Goal: Find specific page/section: Find specific page/section

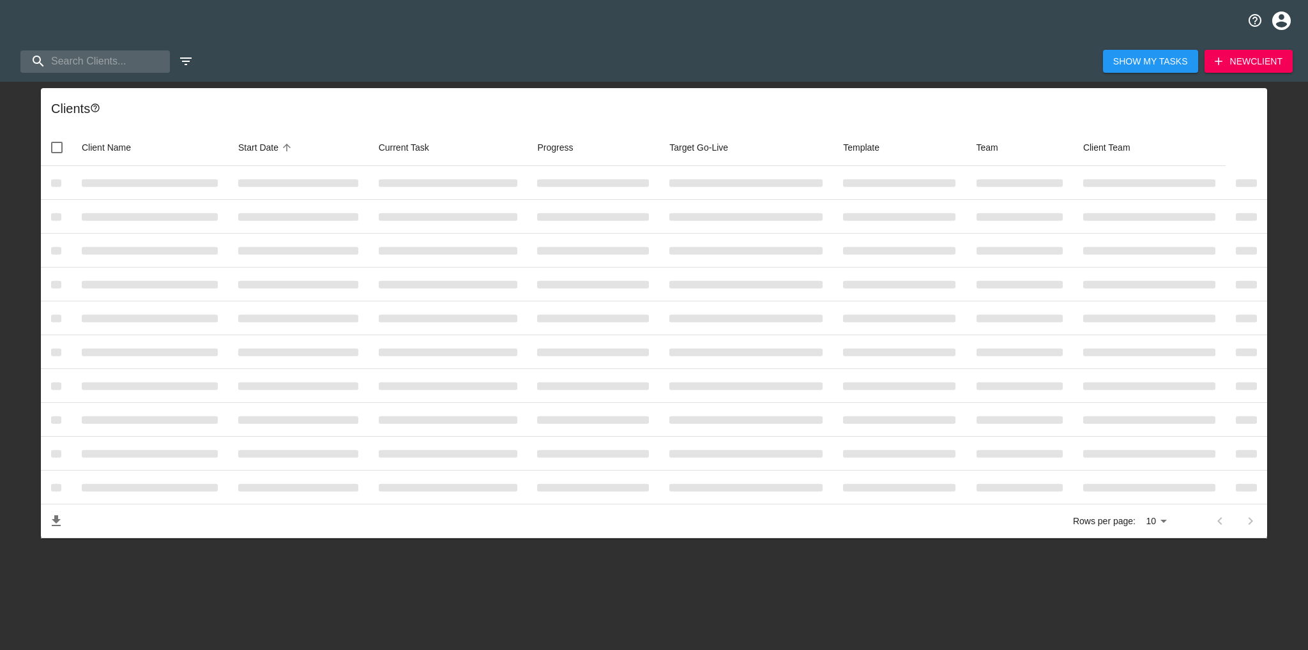
select select "10"
click at [98, 61] on input "search" at bounding box center [89, 61] width 138 height 22
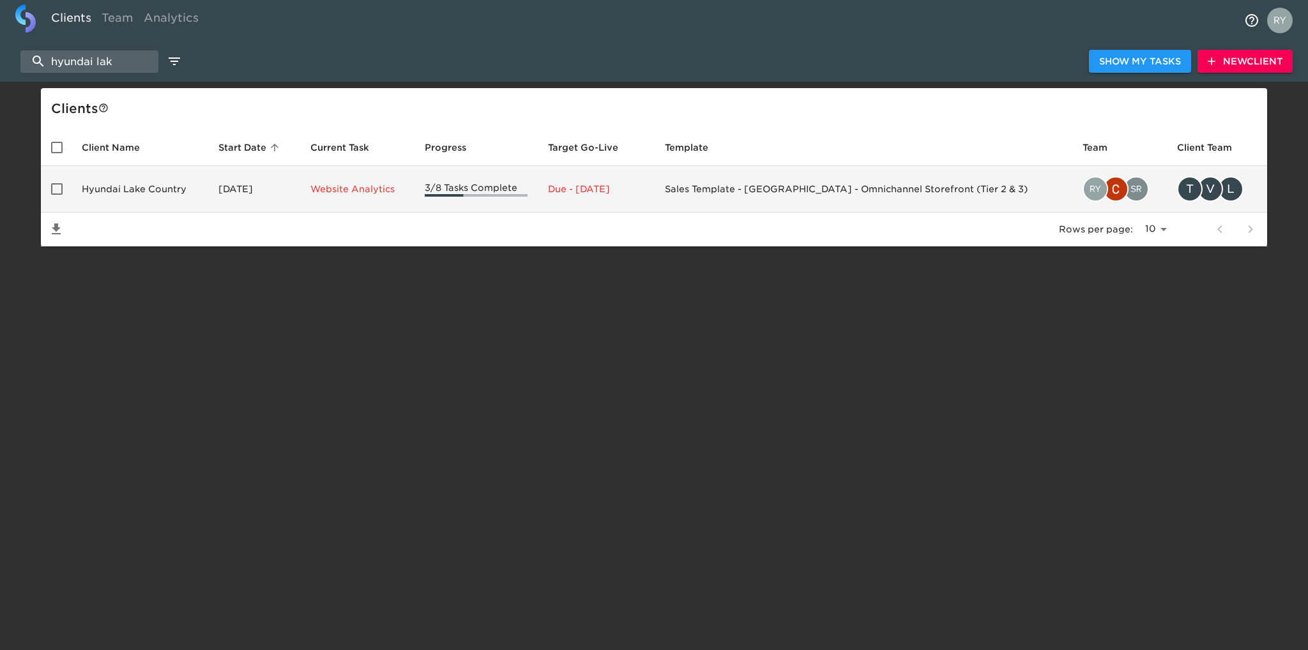
type input "hyundai lak"
click at [125, 190] on td "Hyundai Lake Country" at bounding box center [140, 189] width 137 height 47
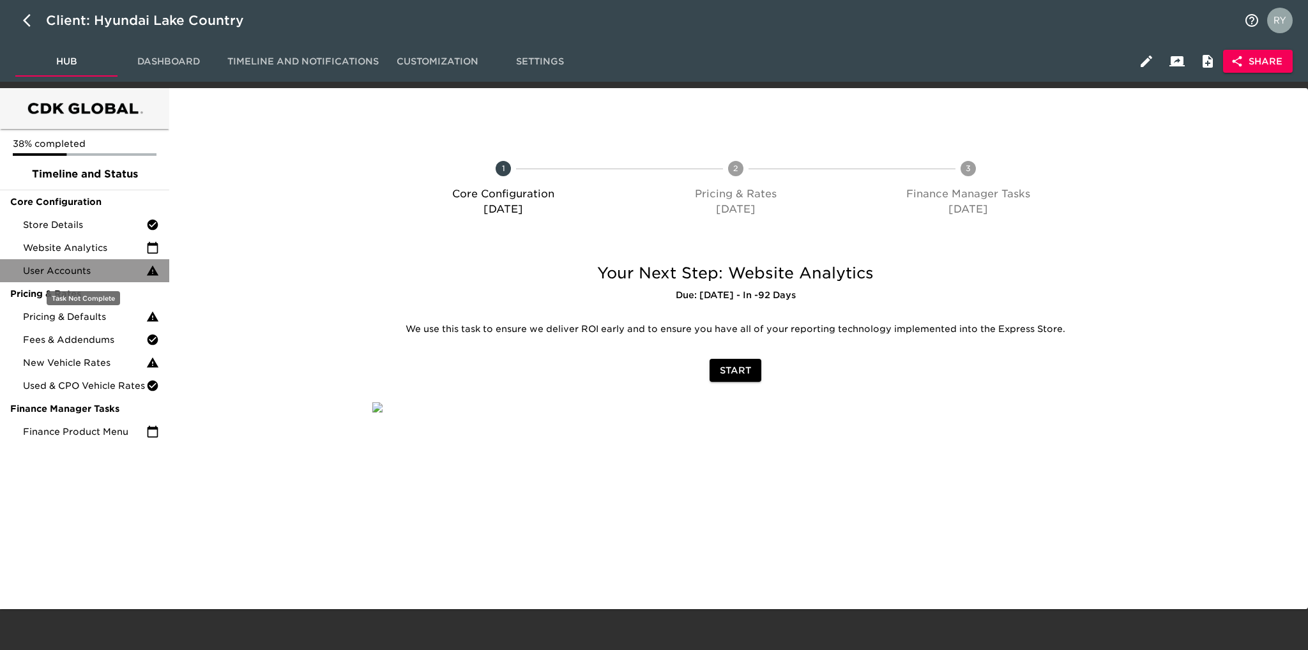
click at [65, 270] on span "User Accounts" at bounding box center [84, 270] width 123 height 13
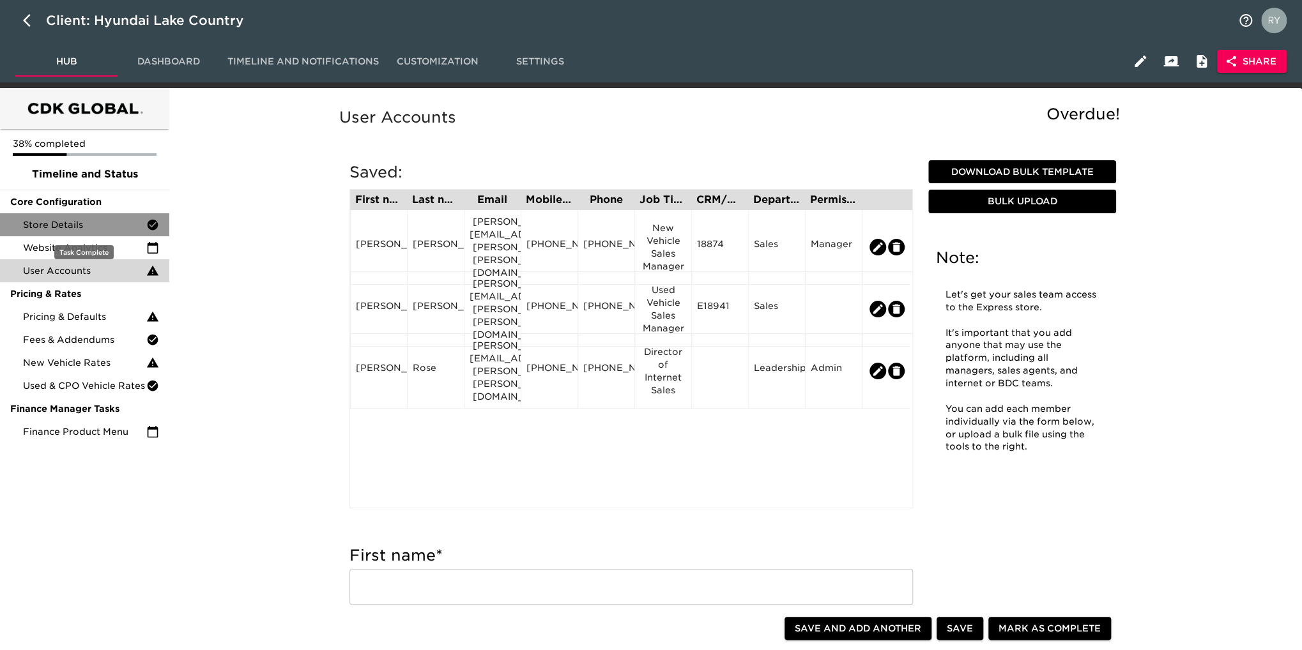
click at [89, 226] on span "Store Details" at bounding box center [84, 224] width 123 height 13
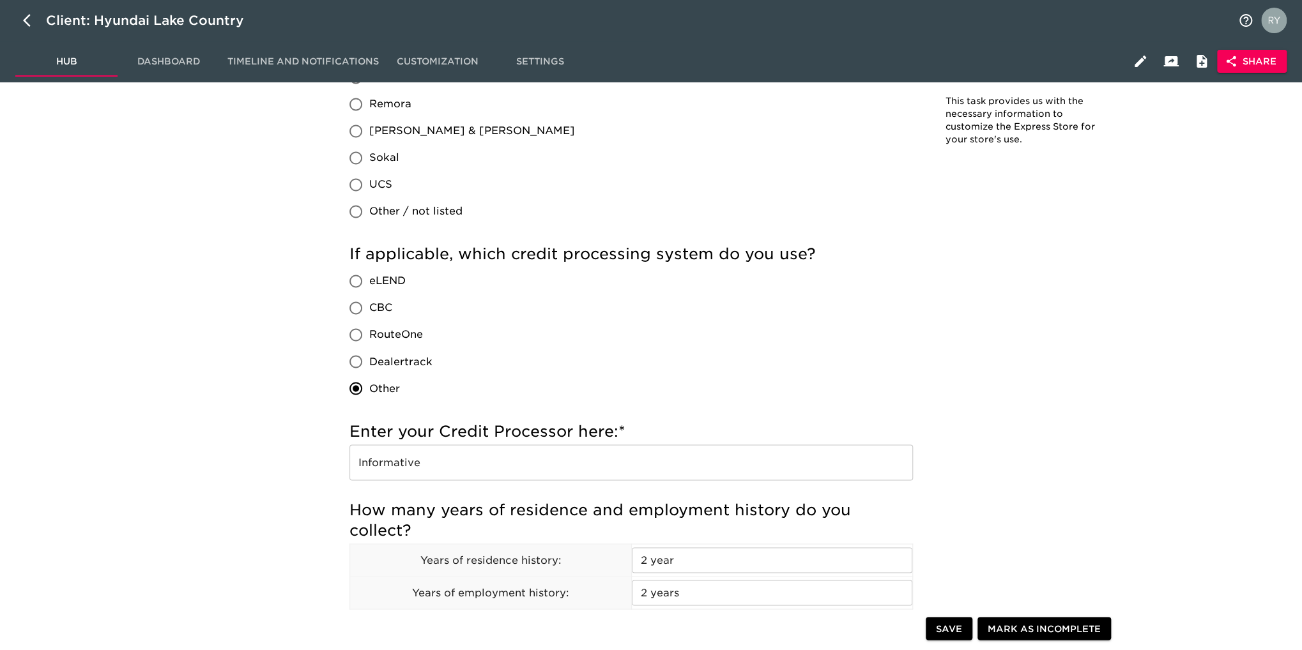
scroll to position [1341, 0]
